Goal: Book appointment/travel/reservation

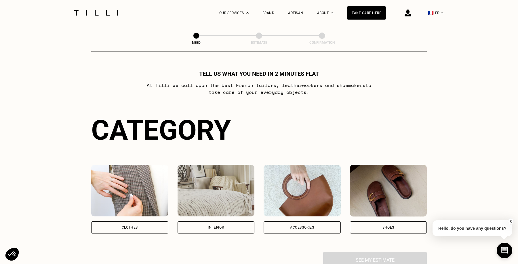
scroll to position [36, 0]
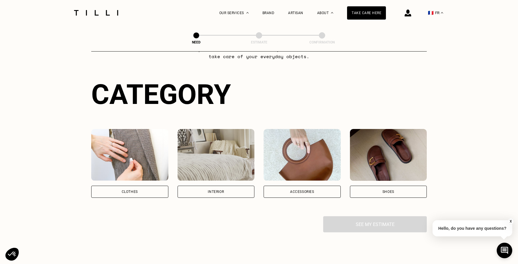
click at [129, 170] on img at bounding box center [129, 155] width 77 height 52
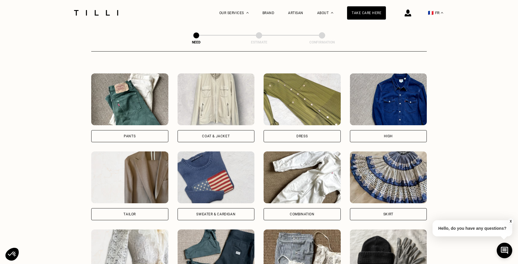
click at [208, 107] on img at bounding box center [216, 99] width 77 height 52
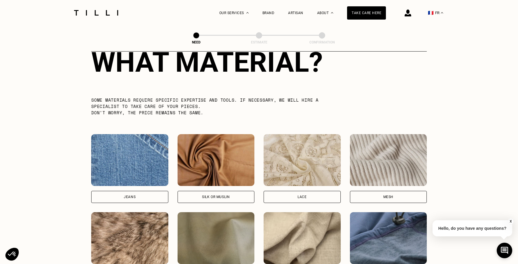
scroll to position [600, 0]
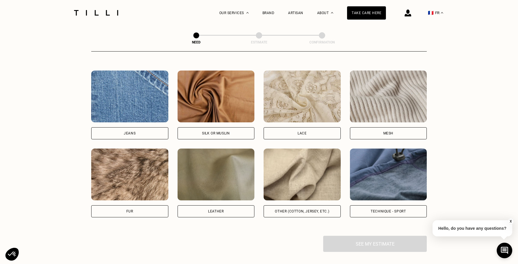
click at [294, 178] on img at bounding box center [302, 175] width 77 height 52
select select "FR"
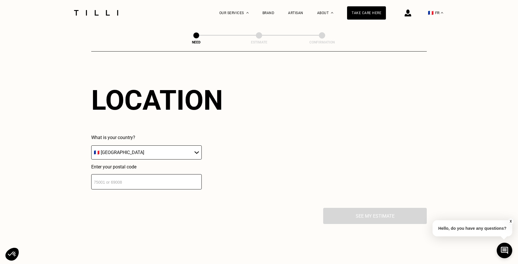
scroll to position [772, 0]
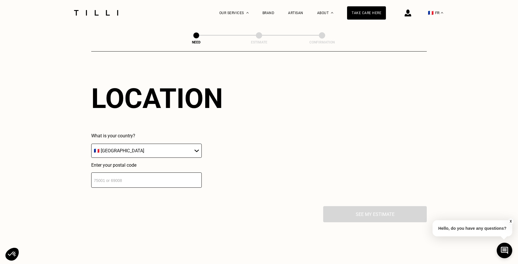
click at [146, 157] on select "🇩🇪 [GEOGRAPHIC_DATA] 🇦🇹 [GEOGRAPHIC_DATA] 🇧🇪 [GEOGRAPHIC_DATA] 🇧🇬 [GEOGRAPHIC_D…" at bounding box center [146, 151] width 111 height 14
click at [91, 144] on select "🇩🇪 [GEOGRAPHIC_DATA] 🇦🇹 [GEOGRAPHIC_DATA] 🇧🇪 [GEOGRAPHIC_DATA] 🇧🇬 [GEOGRAPHIC_D…" at bounding box center [146, 151] width 111 height 14
click at [124, 190] on div "Location What is your country? 🇩🇪 [GEOGRAPHIC_DATA] 🇦🇹 [GEOGRAPHIC_DATA] 🇧🇪 [GE…" at bounding box center [259, 135] width 336 height 142
click at [122, 183] on input "number" at bounding box center [146, 180] width 111 height 15
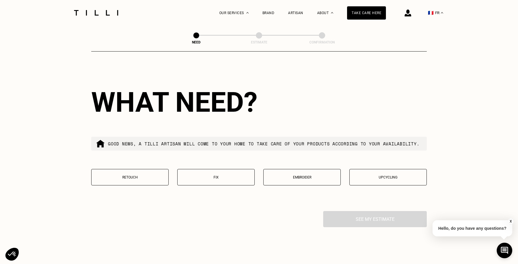
scroll to position [915, 0]
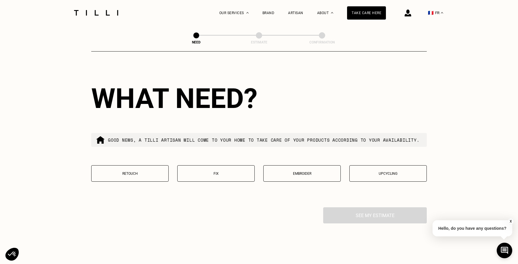
type input "38000"
click at [226, 182] on button "Fix" at bounding box center [215, 173] width 77 height 16
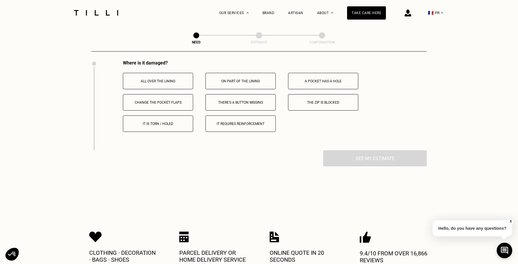
scroll to position [1062, 0]
click at [327, 110] on button "The zip is blocked" at bounding box center [323, 102] width 70 height 16
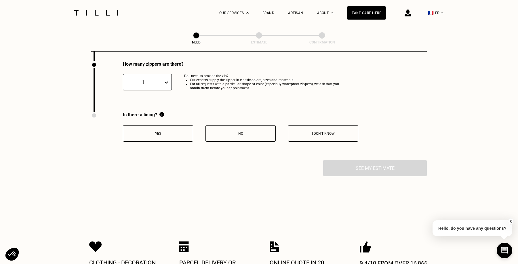
scroll to position [1152, 0]
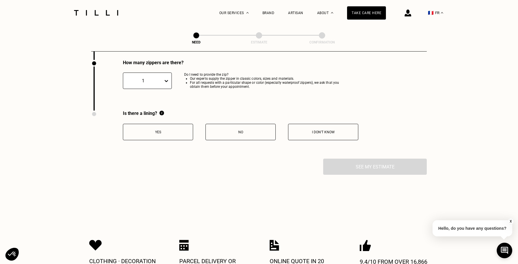
click at [233, 134] on button "No" at bounding box center [241, 132] width 70 height 16
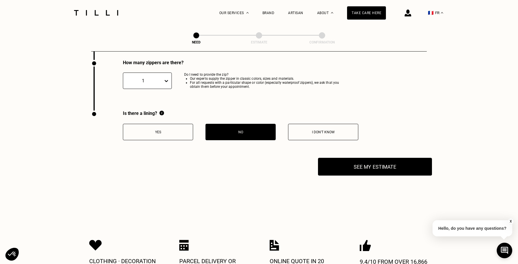
click at [373, 175] on button "See my estimate" at bounding box center [375, 167] width 114 height 18
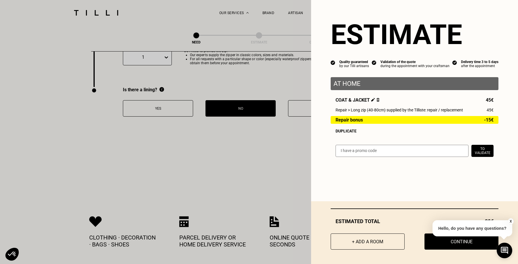
scroll to position [1182, 0]
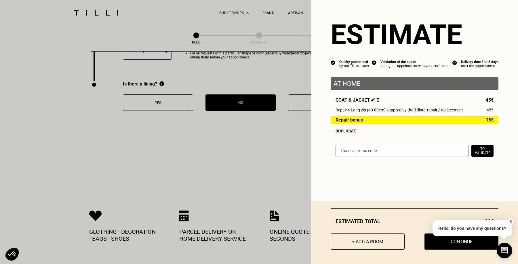
click at [511, 222] on font "X" at bounding box center [511, 221] width 2 height 4
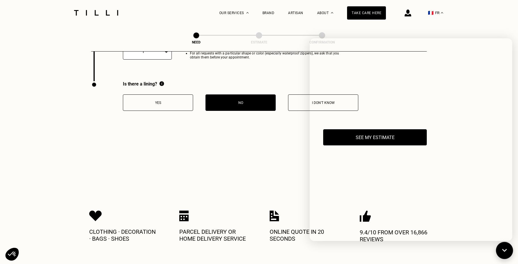
click at [501, 250] on icon at bounding box center [505, 250] width 10 height 15
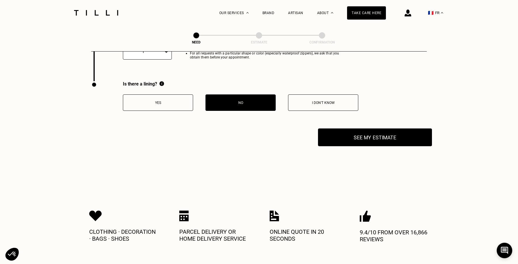
click at [391, 140] on font "See my estimate" at bounding box center [375, 137] width 43 height 6
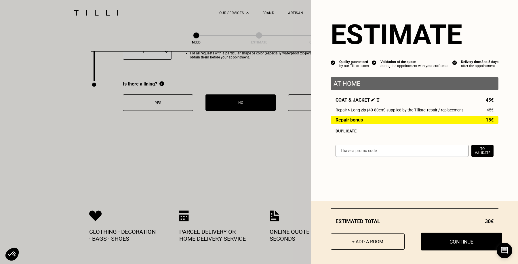
click at [450, 237] on button "Continue" at bounding box center [462, 242] width 82 height 18
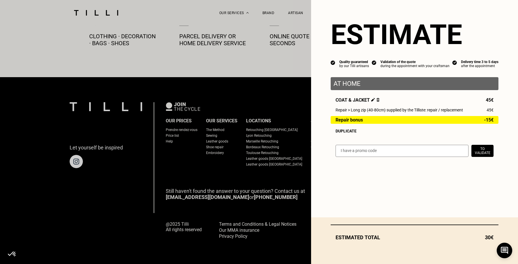
scroll to position [318, 0]
select select "FR"
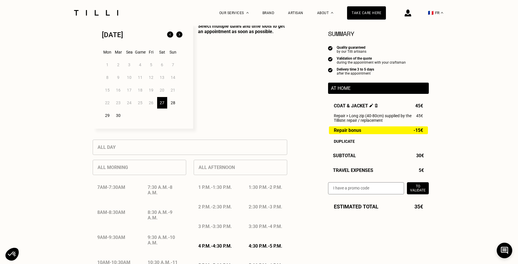
scroll to position [277, 0]
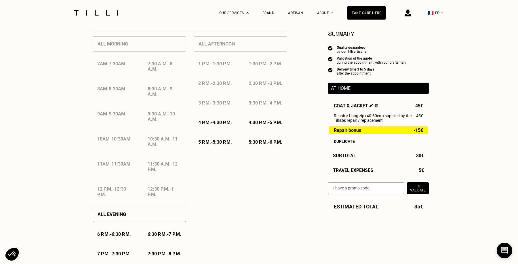
click at [221, 125] on font "4:30 p.m." at bounding box center [222, 122] width 19 height 5
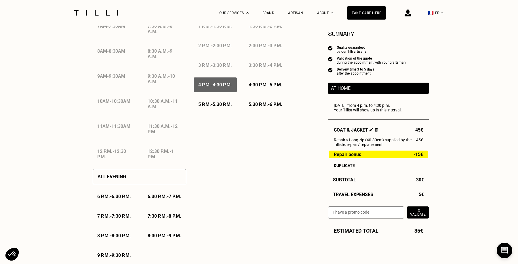
scroll to position [325, 0]
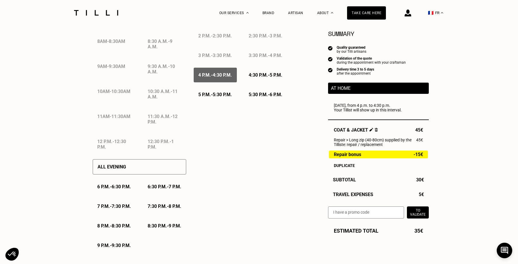
click at [153, 184] on div "6:30 p.m. - 7 p.m." at bounding box center [164, 186] width 43 height 15
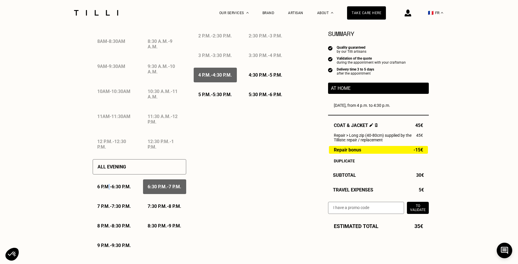
click at [109, 187] on font "6 p.m." at bounding box center [103, 186] width 13 height 5
click at [215, 102] on div "5 p.m. - 5:30 p.m." at bounding box center [215, 94] width 43 height 15
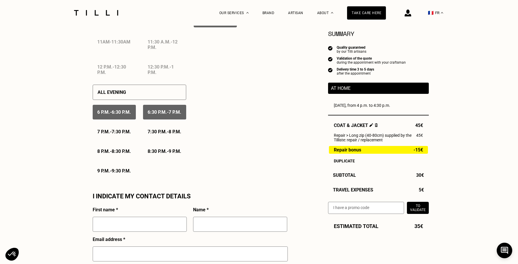
scroll to position [451, 0]
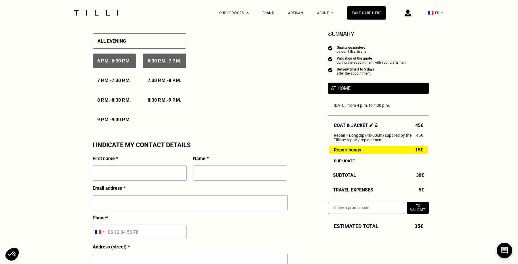
click at [143, 107] on div "8:30 p.m. - 9 p.m." at bounding box center [164, 100] width 43 height 15
click at [112, 122] on font "-" at bounding box center [111, 119] width 2 height 5
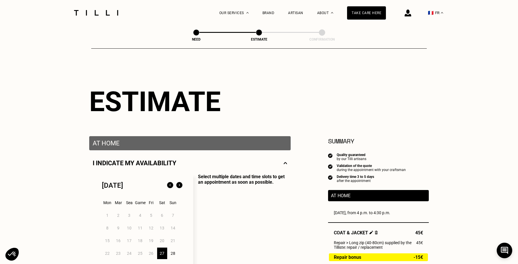
scroll to position [0, 0]
